Goal: Find specific page/section: Find specific page/section

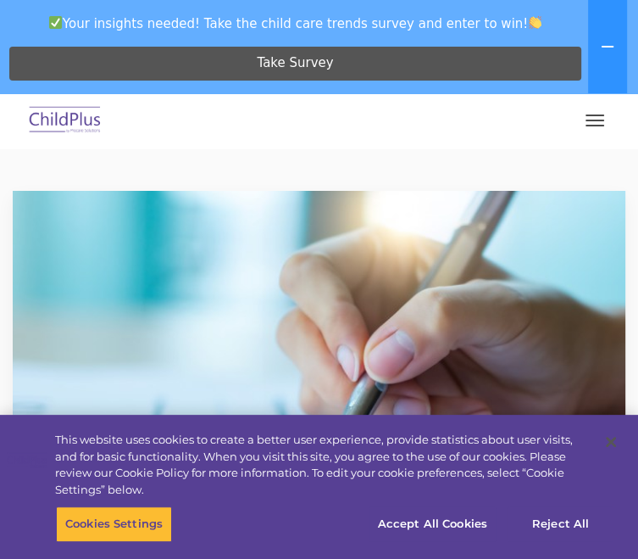
click at [589, 120] on span "button" at bounding box center [595, 121] width 19 height 2
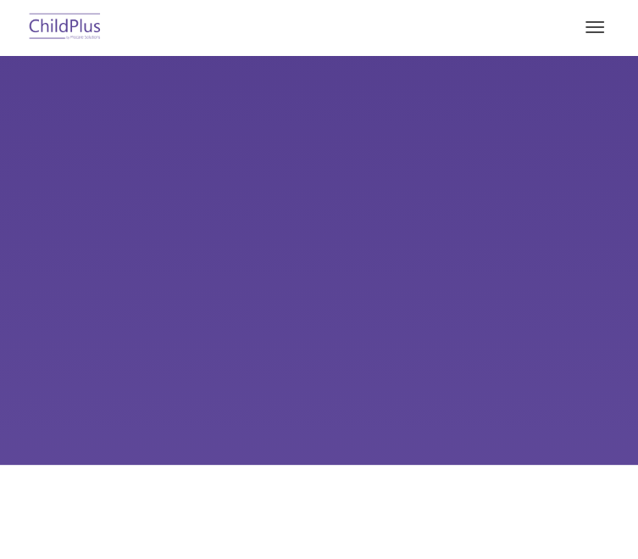
type input ""
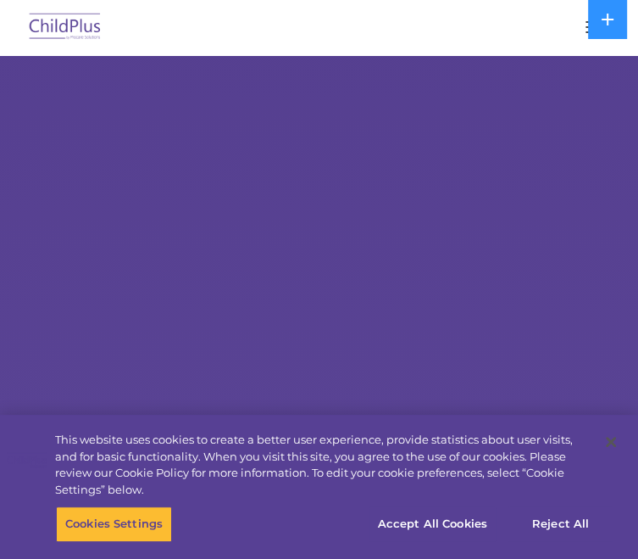
select select "MEDIUM"
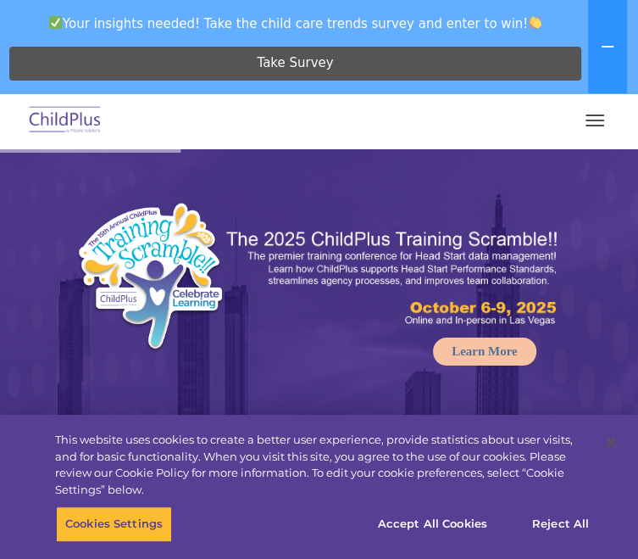
click at [587, 120] on span "button" at bounding box center [595, 121] width 19 height 2
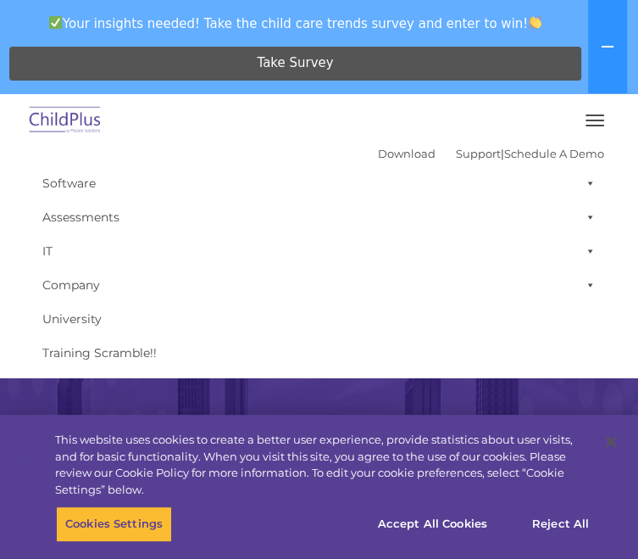
click at [587, 120] on span "button" at bounding box center [595, 121] width 19 height 2
